Goal: Book appointment/travel/reservation

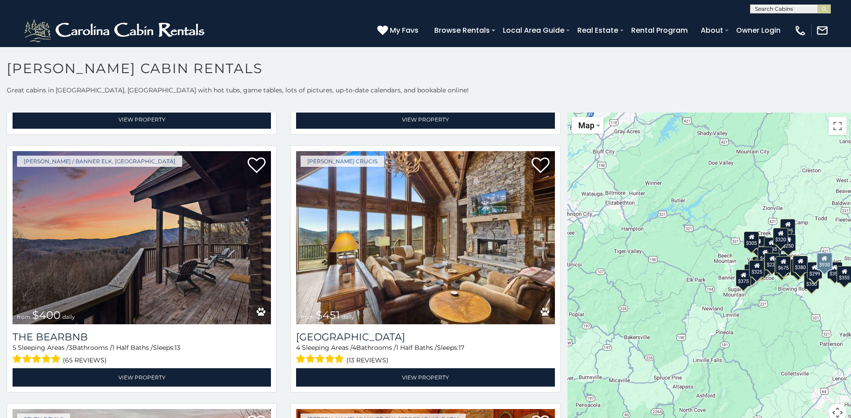
scroll to position [1032, 0]
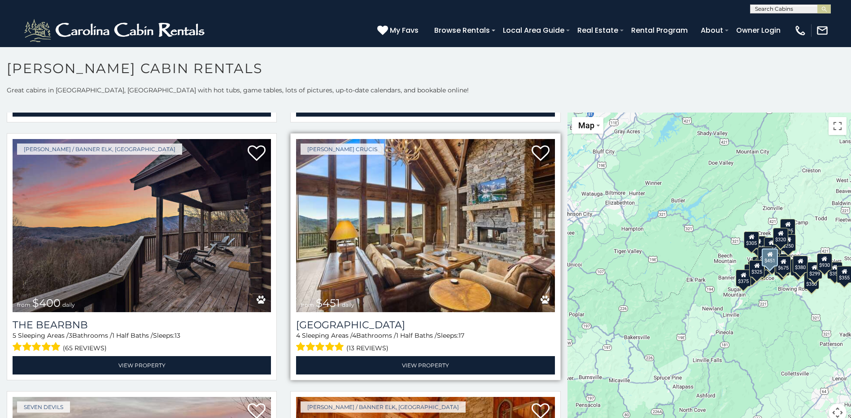
click at [370, 201] on img at bounding box center [425, 225] width 258 height 173
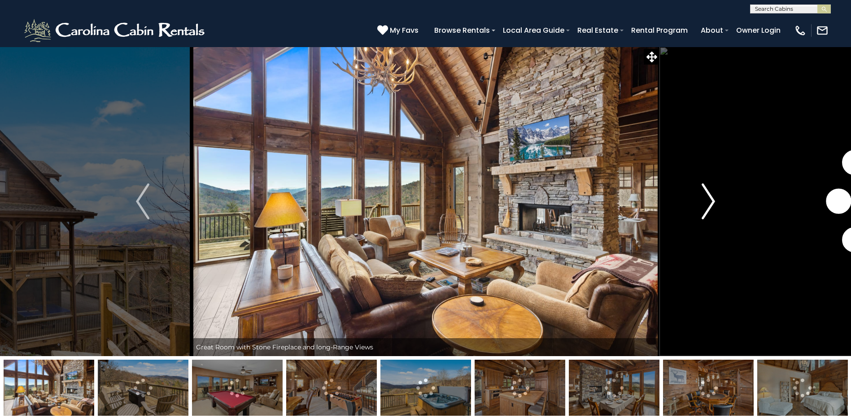
click at [708, 204] on img "Next" at bounding box center [708, 201] width 13 height 36
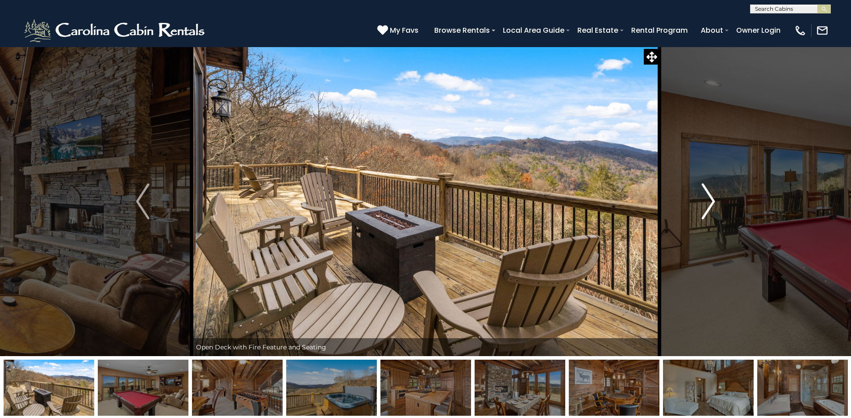
click at [708, 204] on img "Next" at bounding box center [708, 201] width 13 height 36
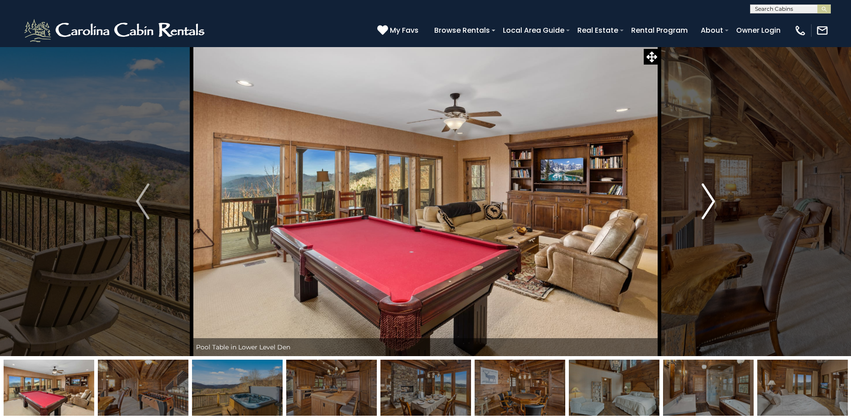
click at [709, 203] on img "Next" at bounding box center [708, 201] width 13 height 36
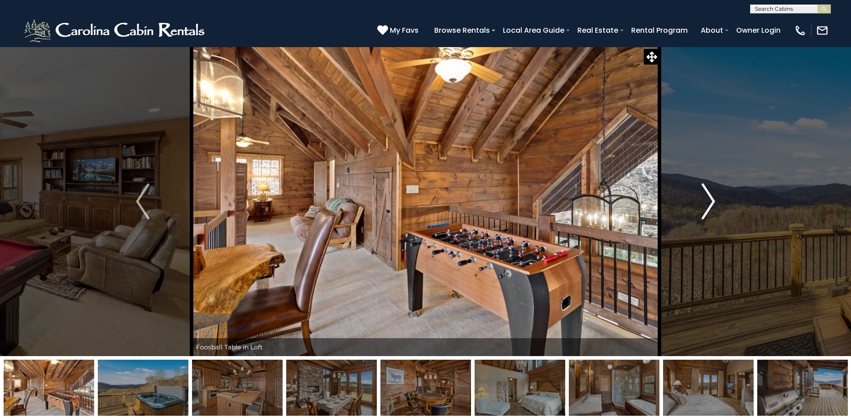
click at [709, 203] on img "Next" at bounding box center [708, 201] width 13 height 36
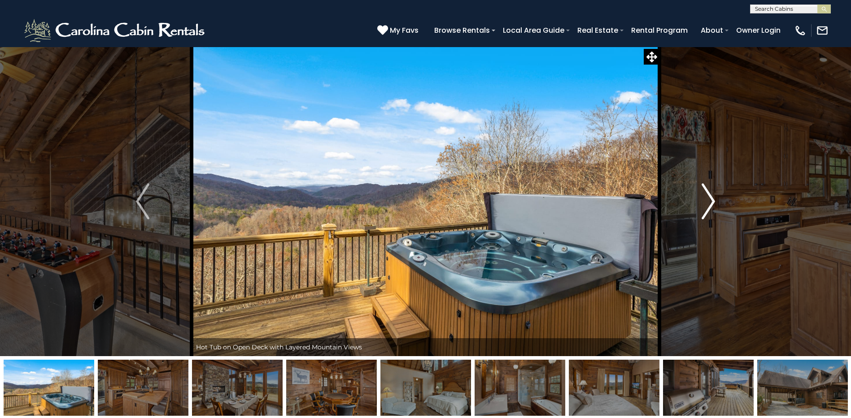
click at [709, 203] on img "Next" at bounding box center [708, 201] width 13 height 36
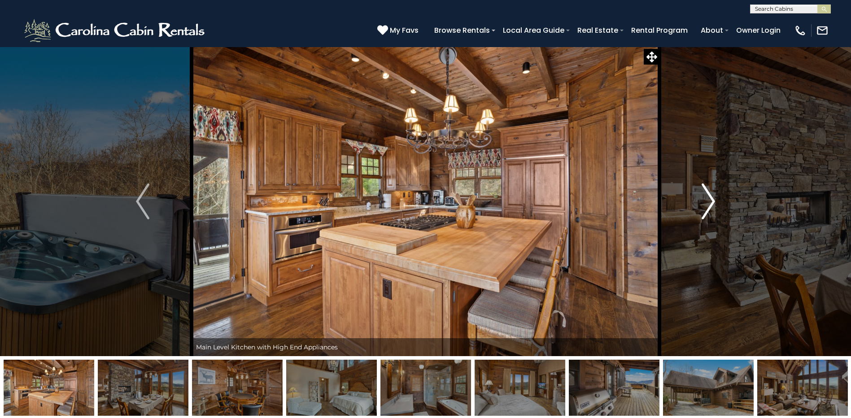
click at [709, 203] on img "Next" at bounding box center [708, 201] width 13 height 36
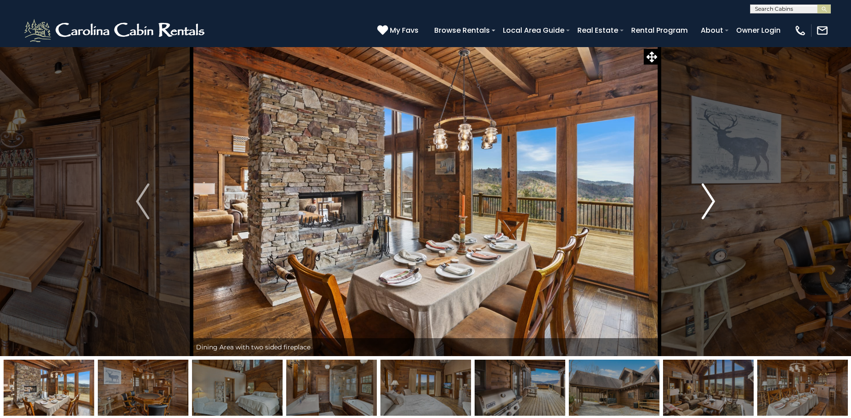
click at [709, 203] on img "Next" at bounding box center [708, 201] width 13 height 36
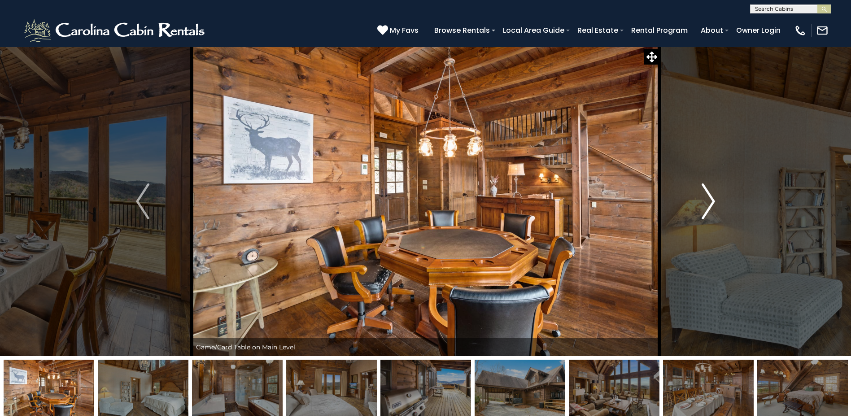
click at [709, 203] on img "Next" at bounding box center [708, 201] width 13 height 36
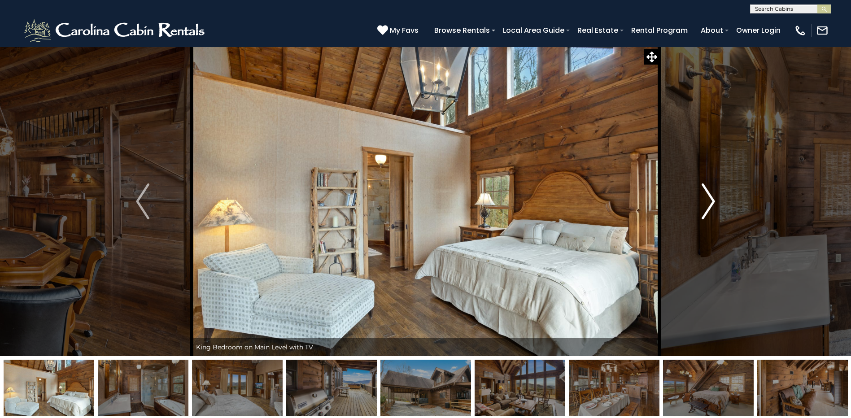
click at [709, 203] on img "Next" at bounding box center [708, 201] width 13 height 36
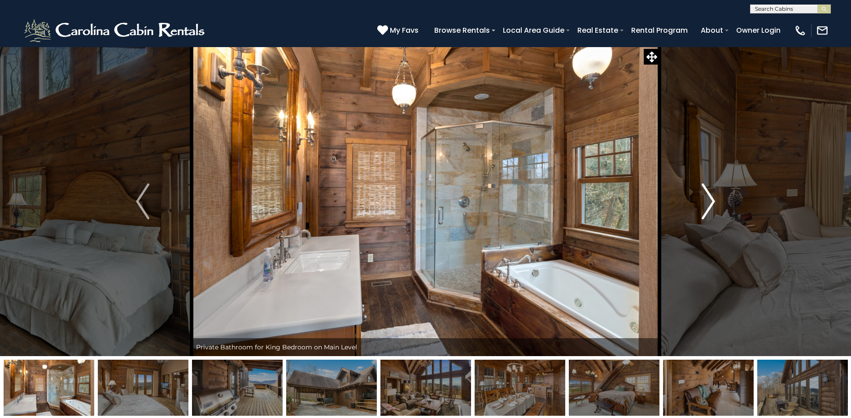
click at [709, 203] on img "Next" at bounding box center [708, 201] width 13 height 36
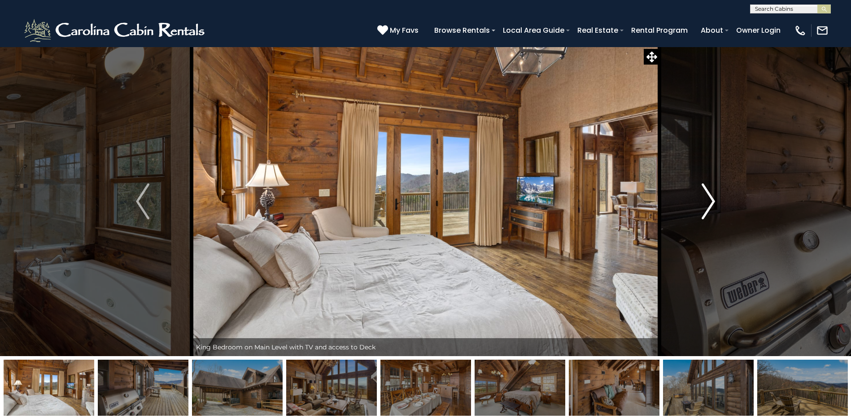
click at [709, 203] on img "Next" at bounding box center [708, 201] width 13 height 36
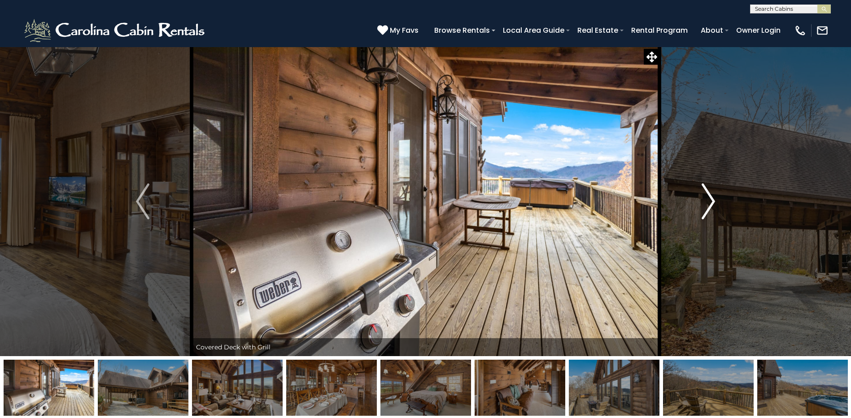
click at [709, 203] on img "Next" at bounding box center [708, 201] width 13 height 36
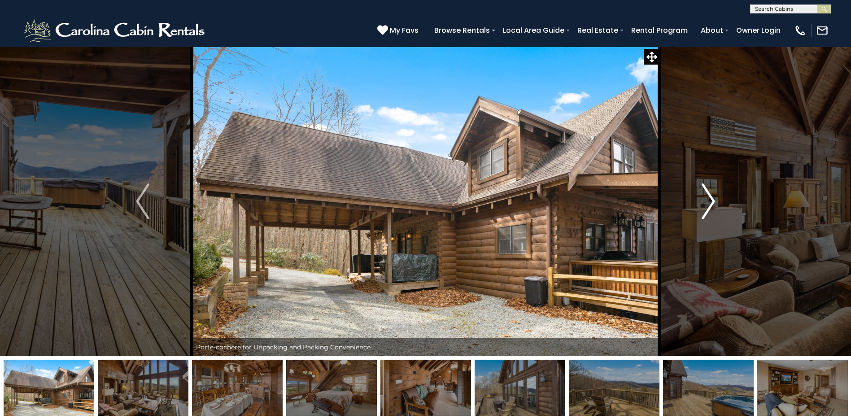
click at [709, 203] on img "Next" at bounding box center [708, 201] width 13 height 36
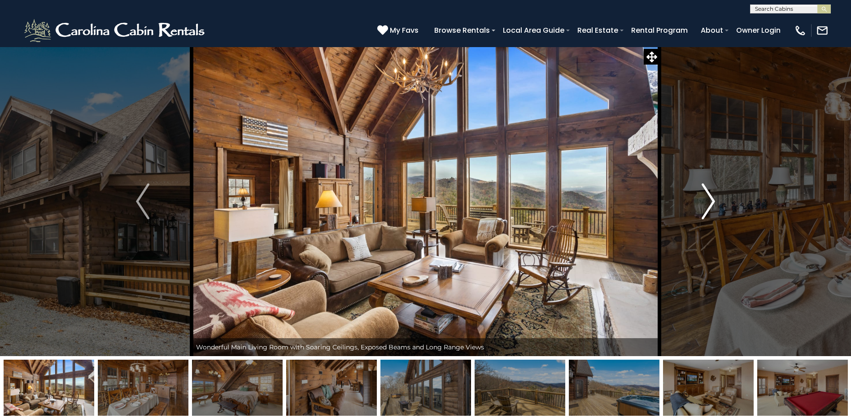
click at [709, 203] on img "Next" at bounding box center [708, 201] width 13 height 36
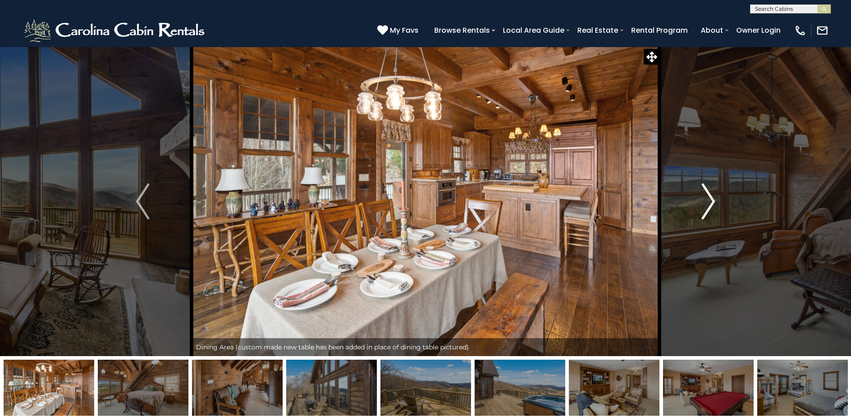
click at [709, 203] on img "Next" at bounding box center [708, 201] width 13 height 36
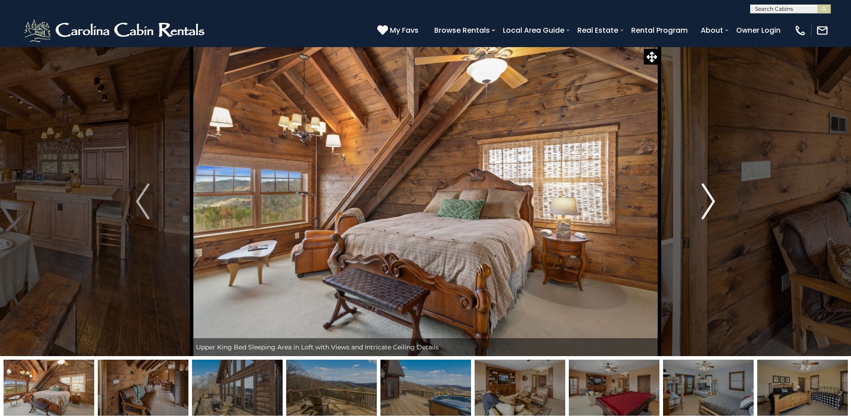
click at [709, 203] on img "Next" at bounding box center [708, 201] width 13 height 36
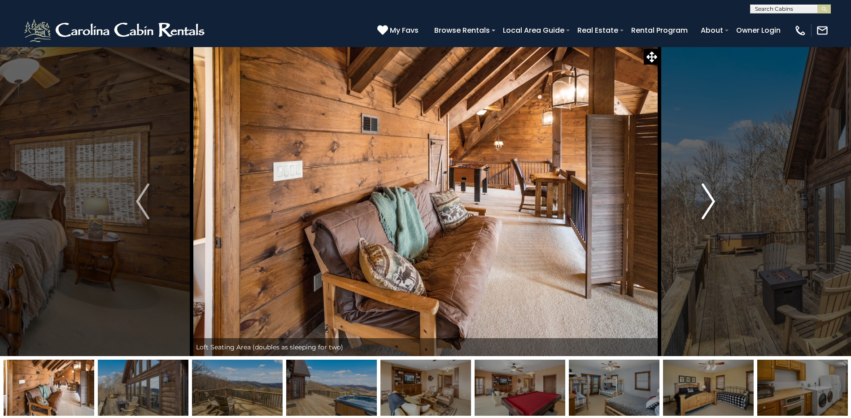
click at [709, 203] on img "Next" at bounding box center [708, 201] width 13 height 36
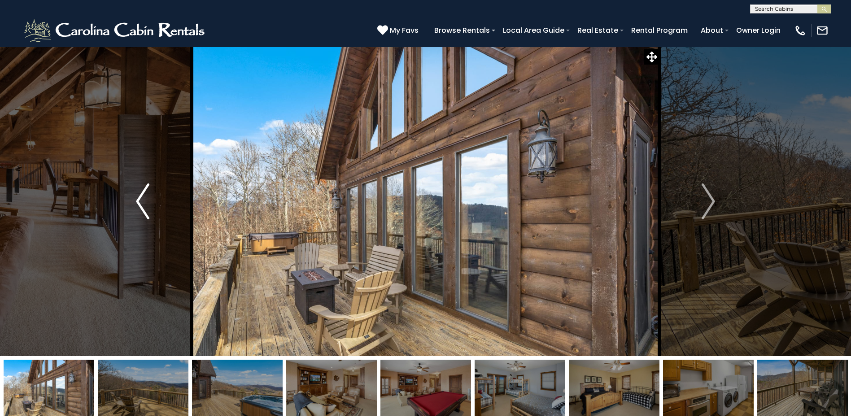
click at [151, 211] on button "Previous" at bounding box center [143, 202] width 98 height 310
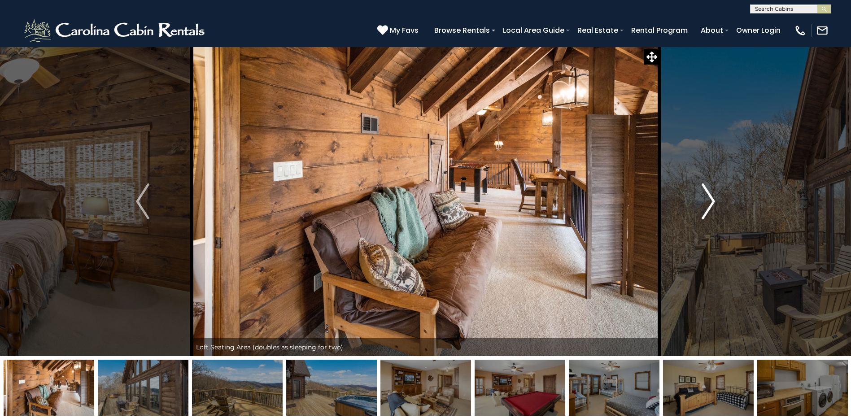
click at [708, 201] on img "Next" at bounding box center [708, 201] width 13 height 36
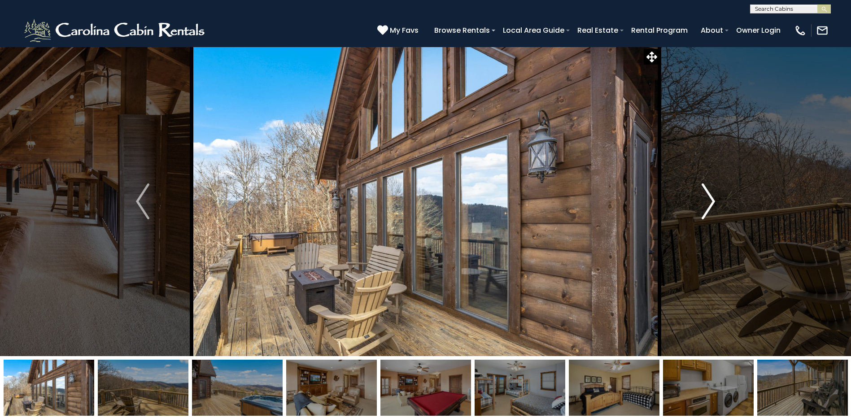
click at [708, 201] on img "Next" at bounding box center [708, 201] width 13 height 36
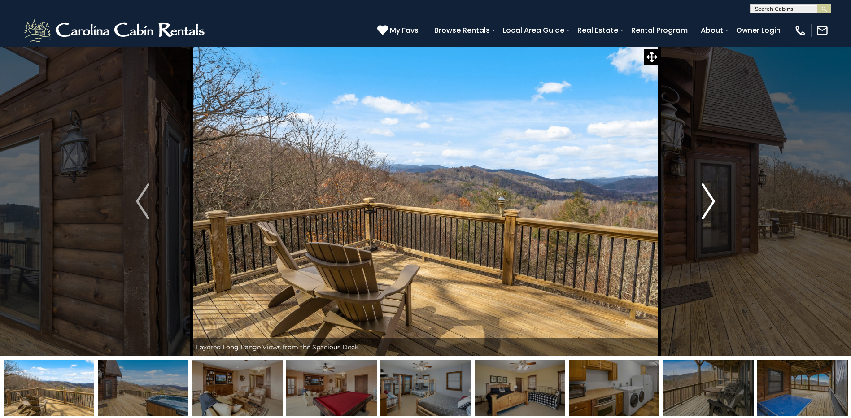
click at [708, 201] on img "Next" at bounding box center [708, 201] width 13 height 36
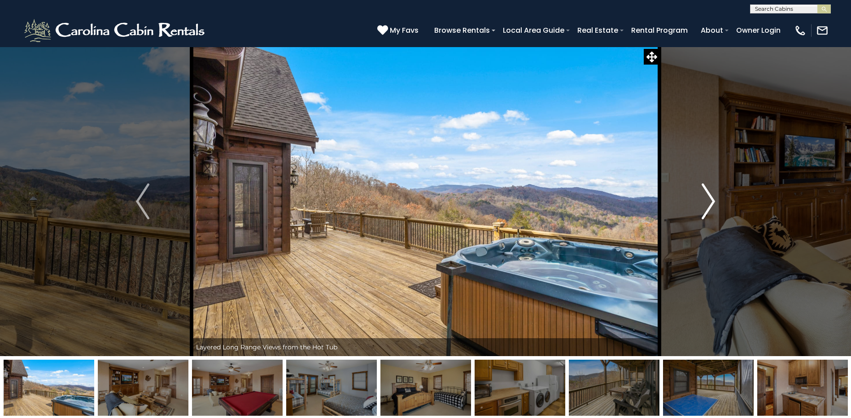
click at [708, 201] on img "Next" at bounding box center [708, 201] width 13 height 36
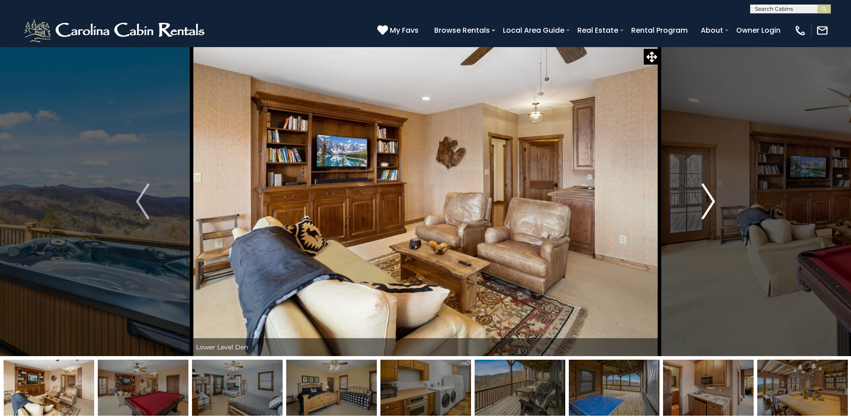
click at [708, 201] on img "Next" at bounding box center [708, 201] width 13 height 36
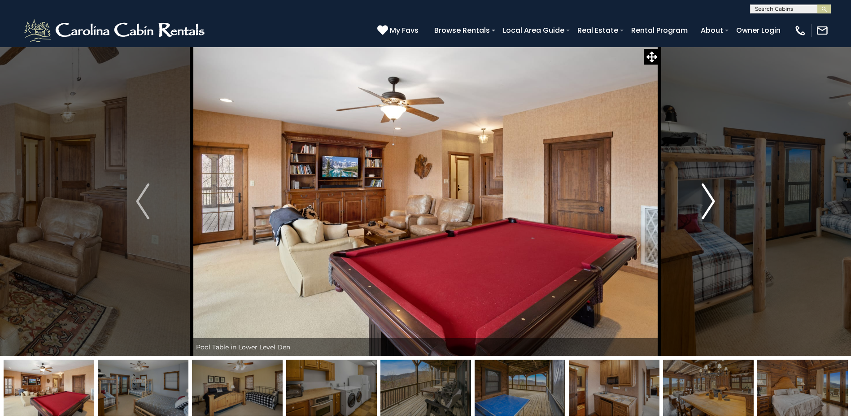
click at [708, 201] on img "Next" at bounding box center [708, 201] width 13 height 36
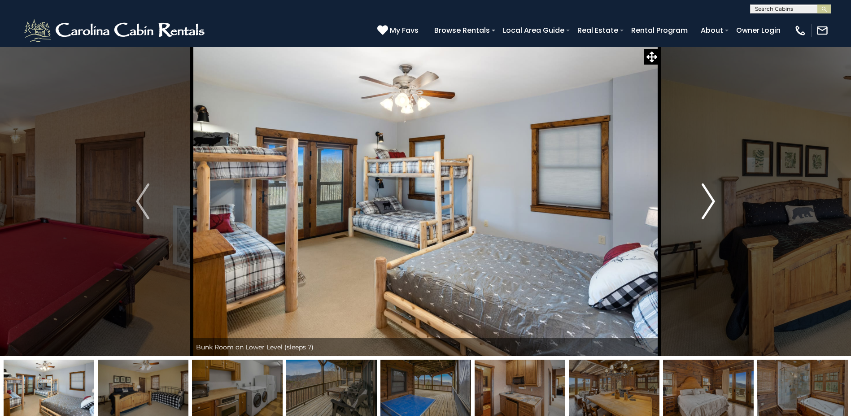
click at [708, 201] on img "Next" at bounding box center [708, 201] width 13 height 36
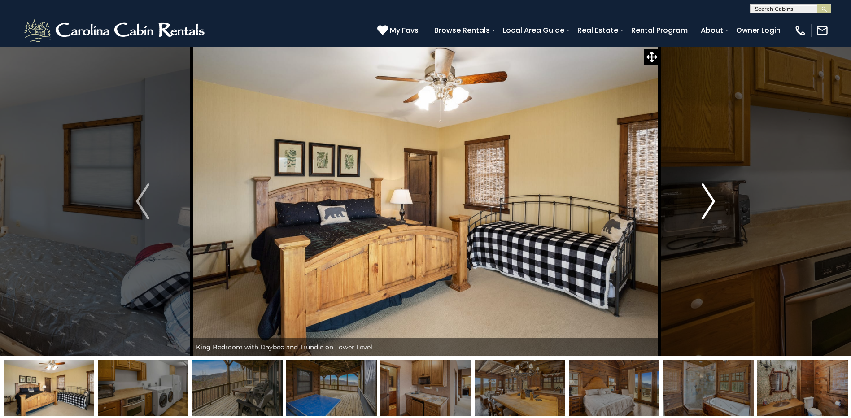
click at [708, 201] on img "Next" at bounding box center [708, 201] width 13 height 36
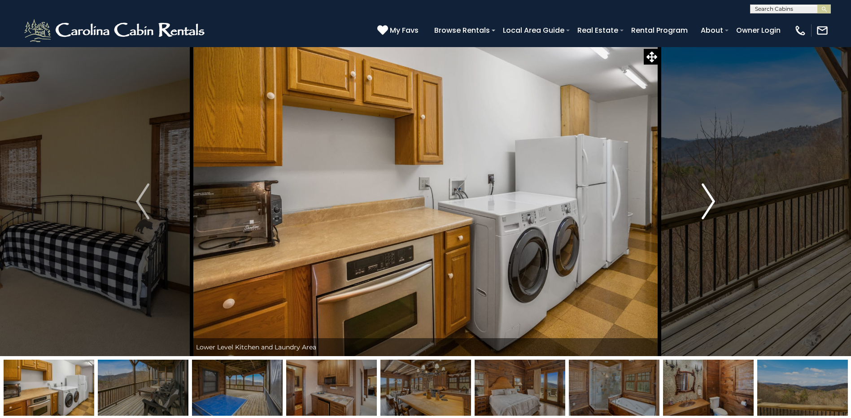
click at [708, 201] on img "Next" at bounding box center [708, 201] width 13 height 36
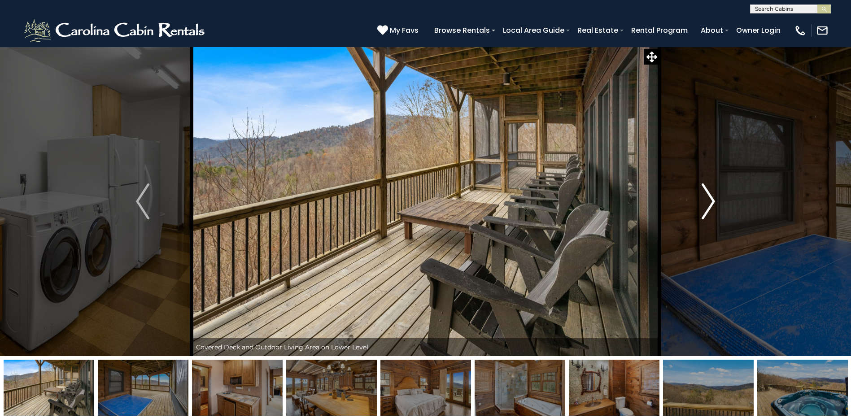
click at [708, 201] on img "Next" at bounding box center [708, 201] width 13 height 36
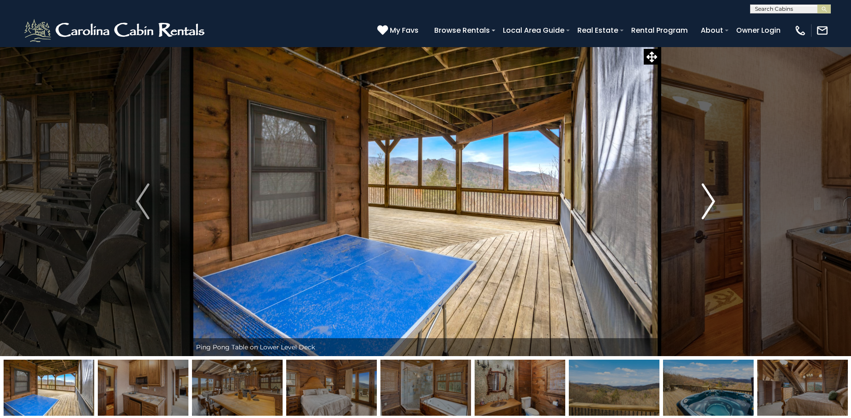
click at [708, 201] on img "Next" at bounding box center [708, 201] width 13 height 36
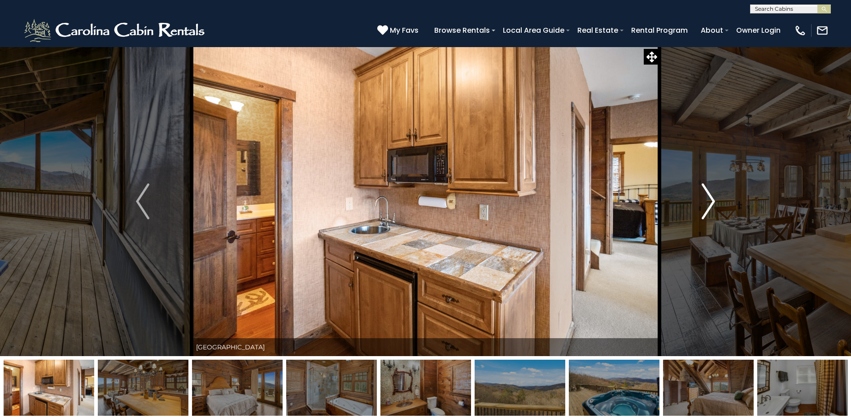
click at [708, 201] on img "Next" at bounding box center [708, 201] width 13 height 36
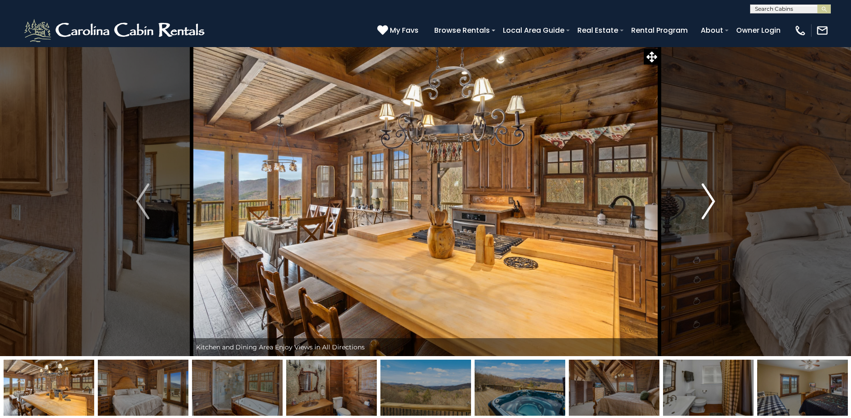
click at [708, 201] on img "Next" at bounding box center [708, 201] width 13 height 36
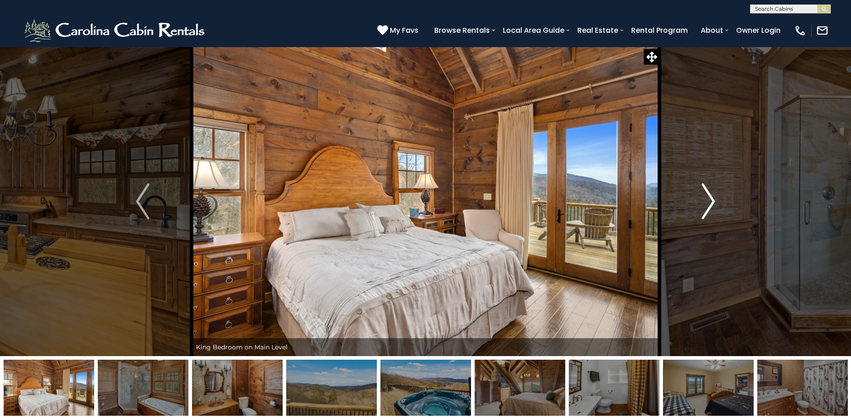
click at [708, 201] on img "Next" at bounding box center [708, 201] width 13 height 36
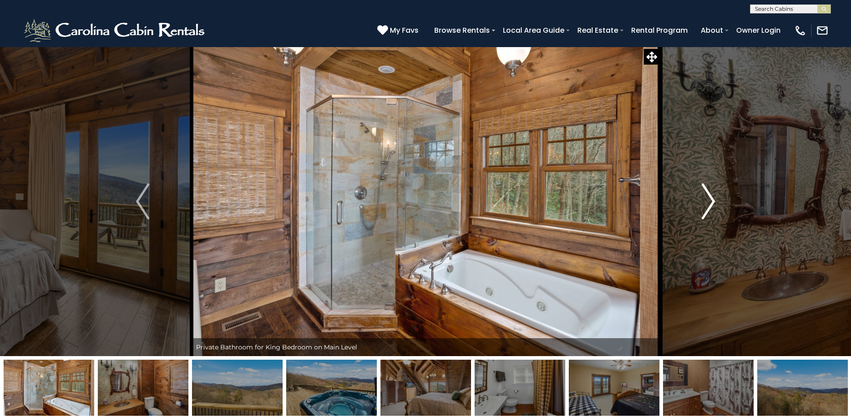
click at [708, 201] on img "Next" at bounding box center [708, 201] width 13 height 36
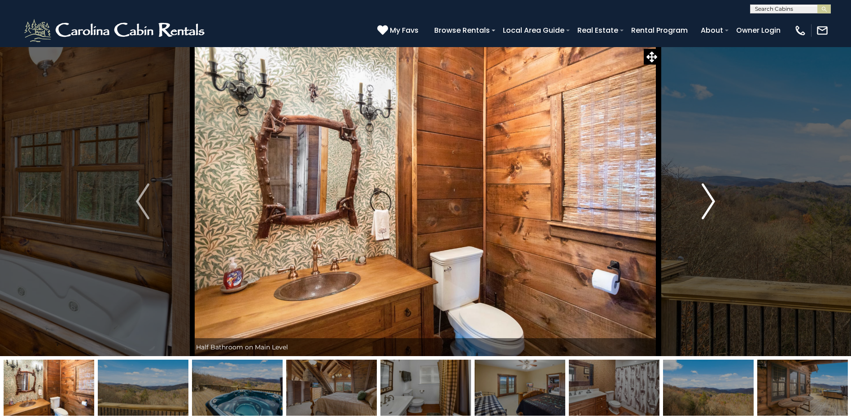
click at [708, 201] on img "Next" at bounding box center [708, 201] width 13 height 36
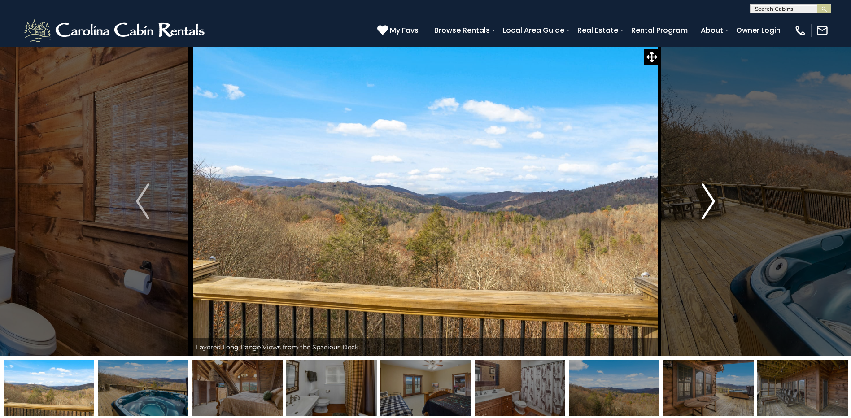
click at [708, 201] on img "Next" at bounding box center [708, 201] width 13 height 36
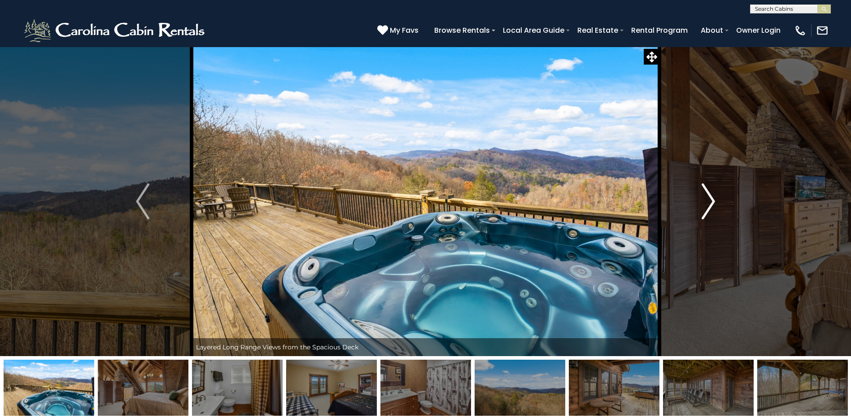
click at [708, 201] on img "Next" at bounding box center [708, 201] width 13 height 36
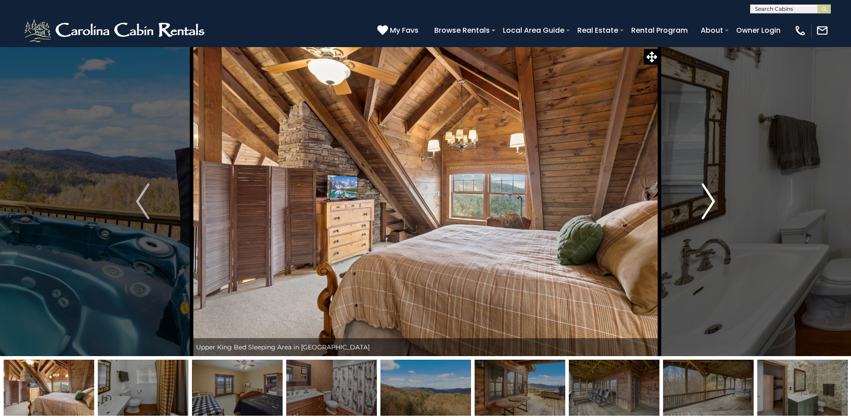
click at [708, 201] on img "Next" at bounding box center [708, 201] width 13 height 36
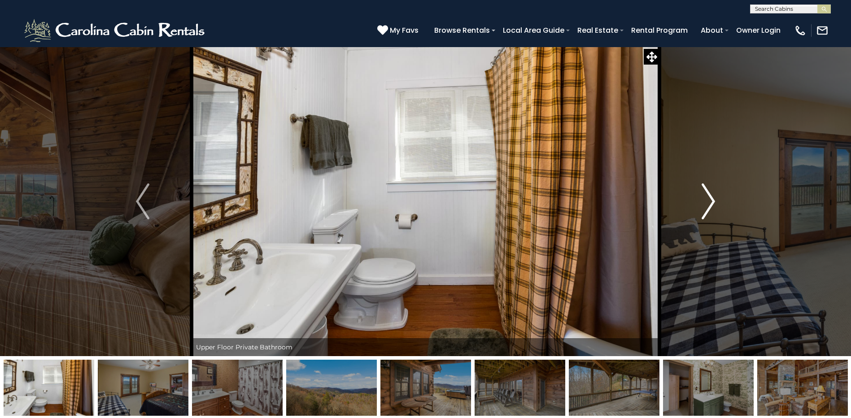
click at [708, 201] on img "Next" at bounding box center [708, 201] width 13 height 36
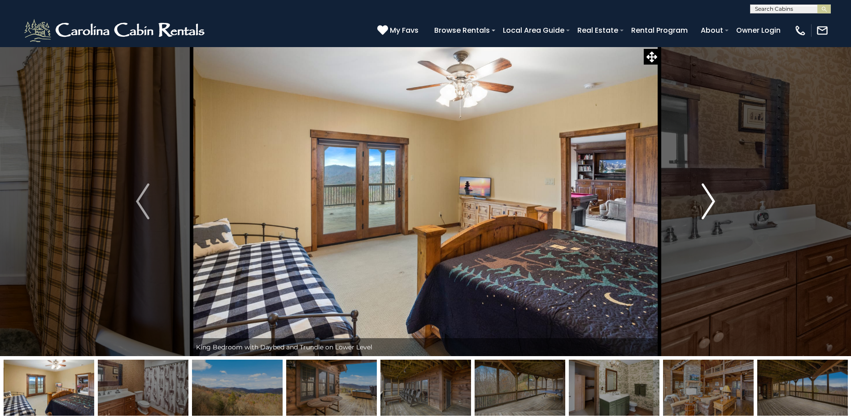
click at [708, 201] on img "Next" at bounding box center [708, 201] width 13 height 36
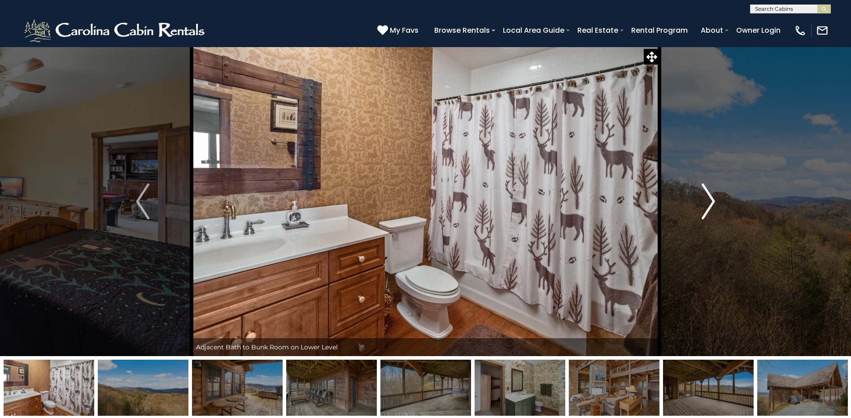
click at [708, 201] on img "Next" at bounding box center [708, 201] width 13 height 36
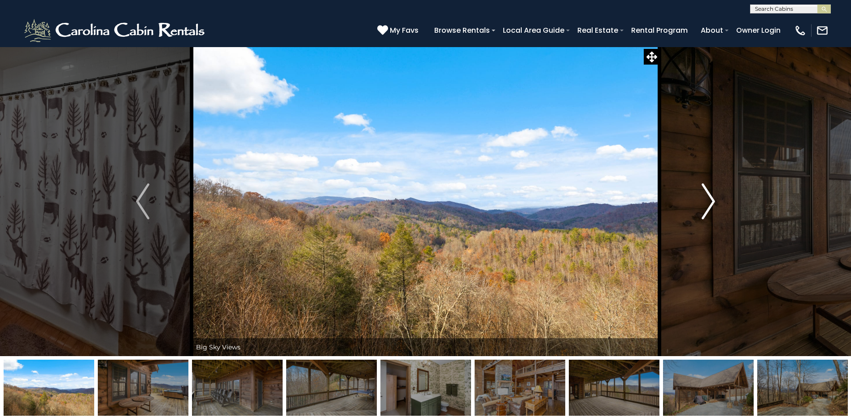
click at [708, 201] on img "Next" at bounding box center [708, 201] width 13 height 36
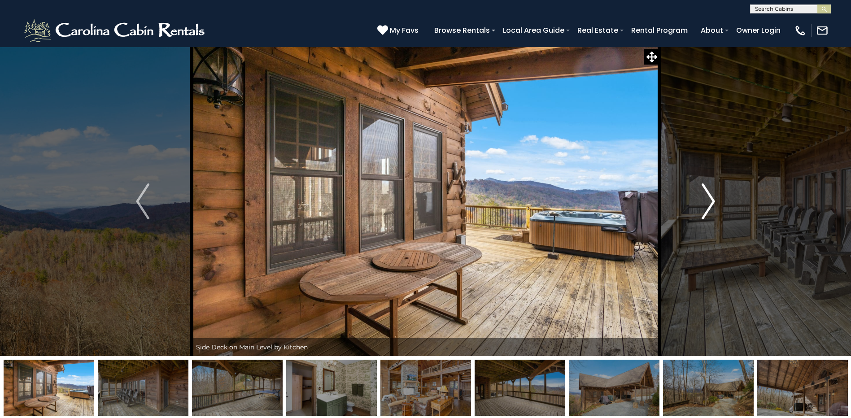
click at [708, 201] on img "Next" at bounding box center [708, 201] width 13 height 36
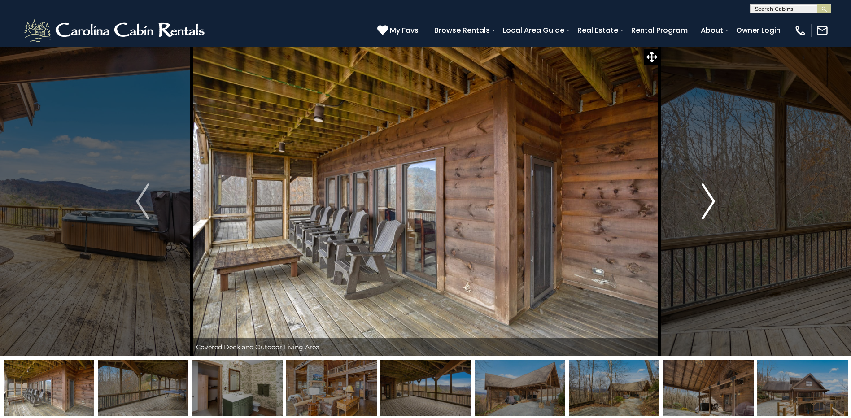
click at [708, 201] on img "Next" at bounding box center [708, 201] width 13 height 36
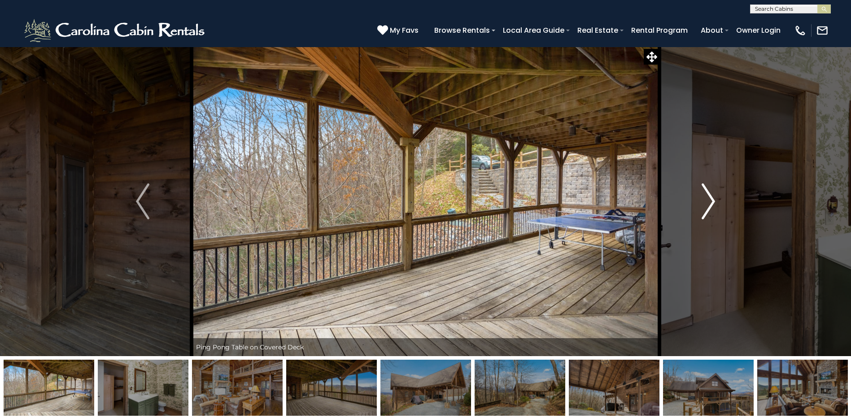
click at [708, 201] on img "Next" at bounding box center [708, 201] width 13 height 36
